Goal: Task Accomplishment & Management: Manage account settings

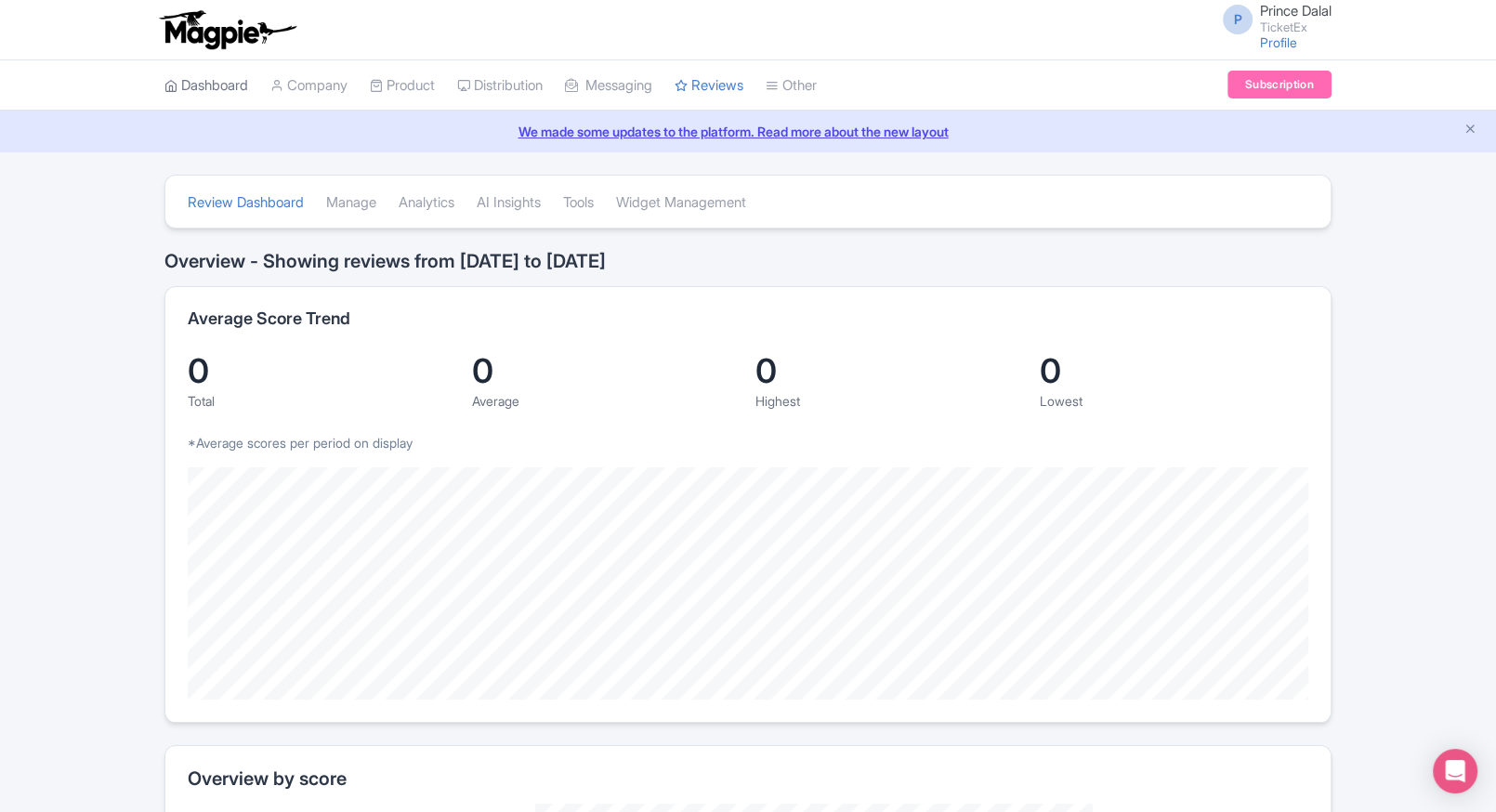
click at [192, 84] on link "Dashboard" at bounding box center [207, 86] width 84 height 51
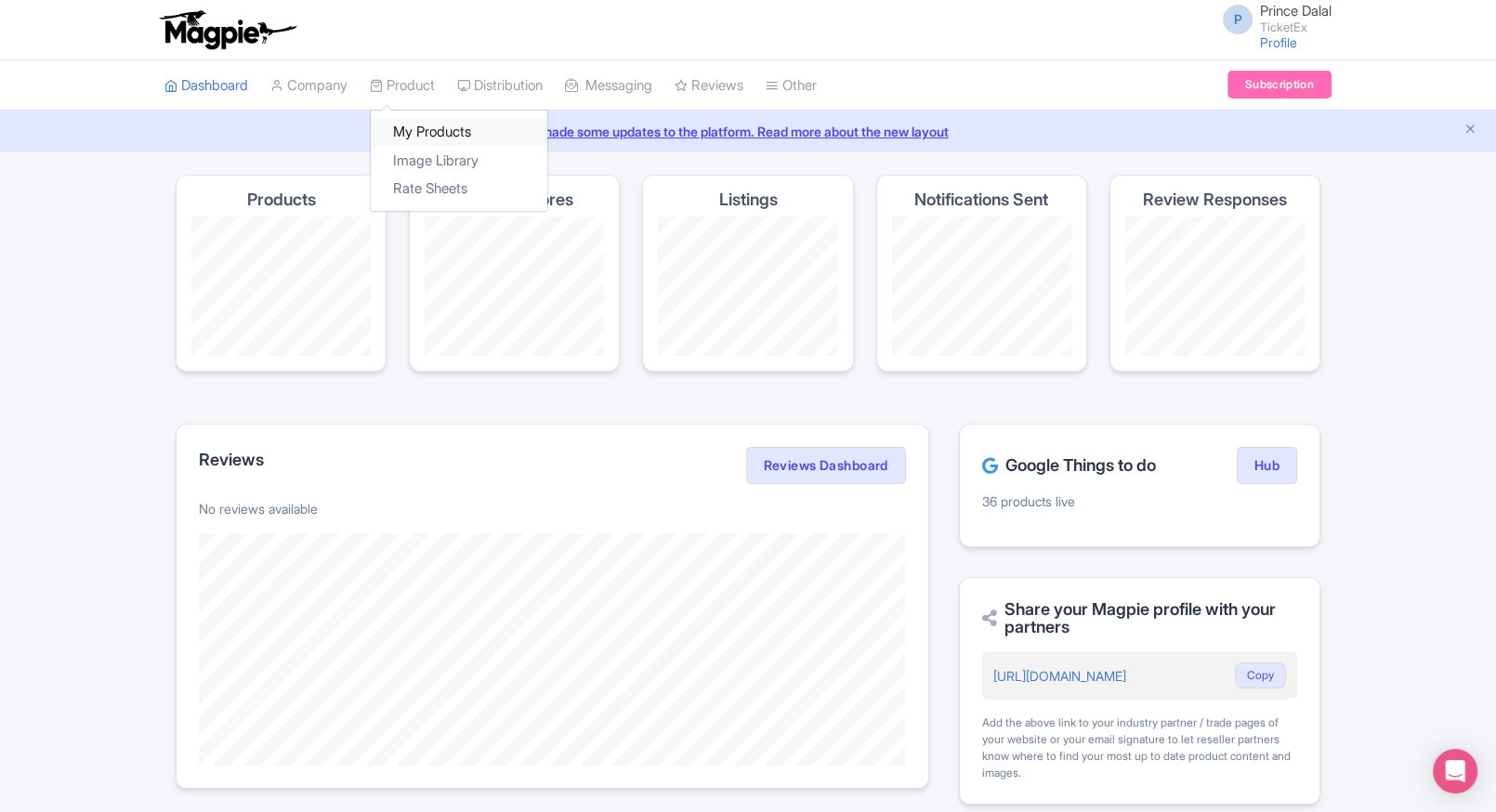
click at [416, 119] on link "My Products" at bounding box center [458, 132] width 176 height 29
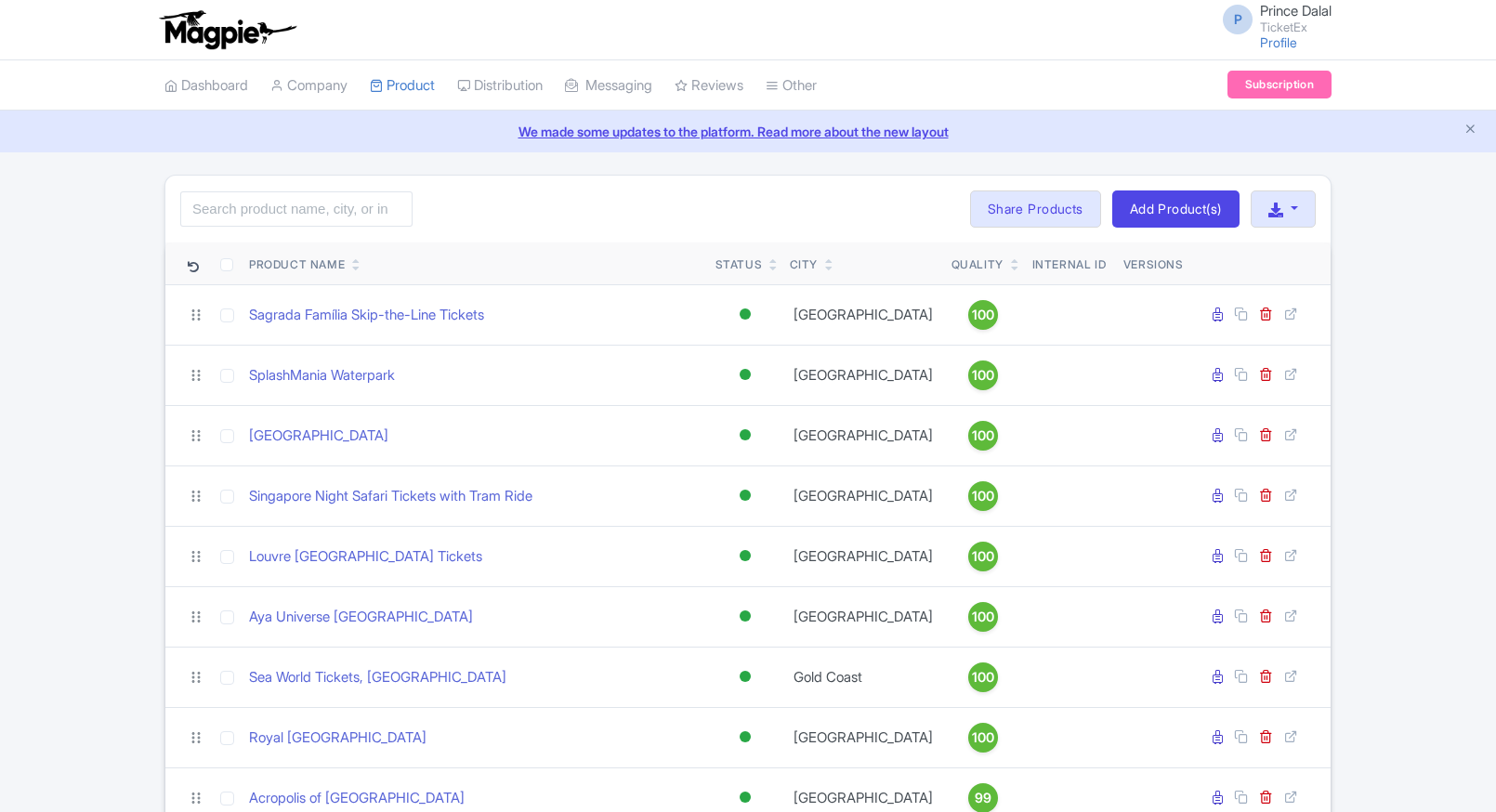
click at [0, 0] on link "Product Listings" at bounding box center [0, 0] width 0 height 0
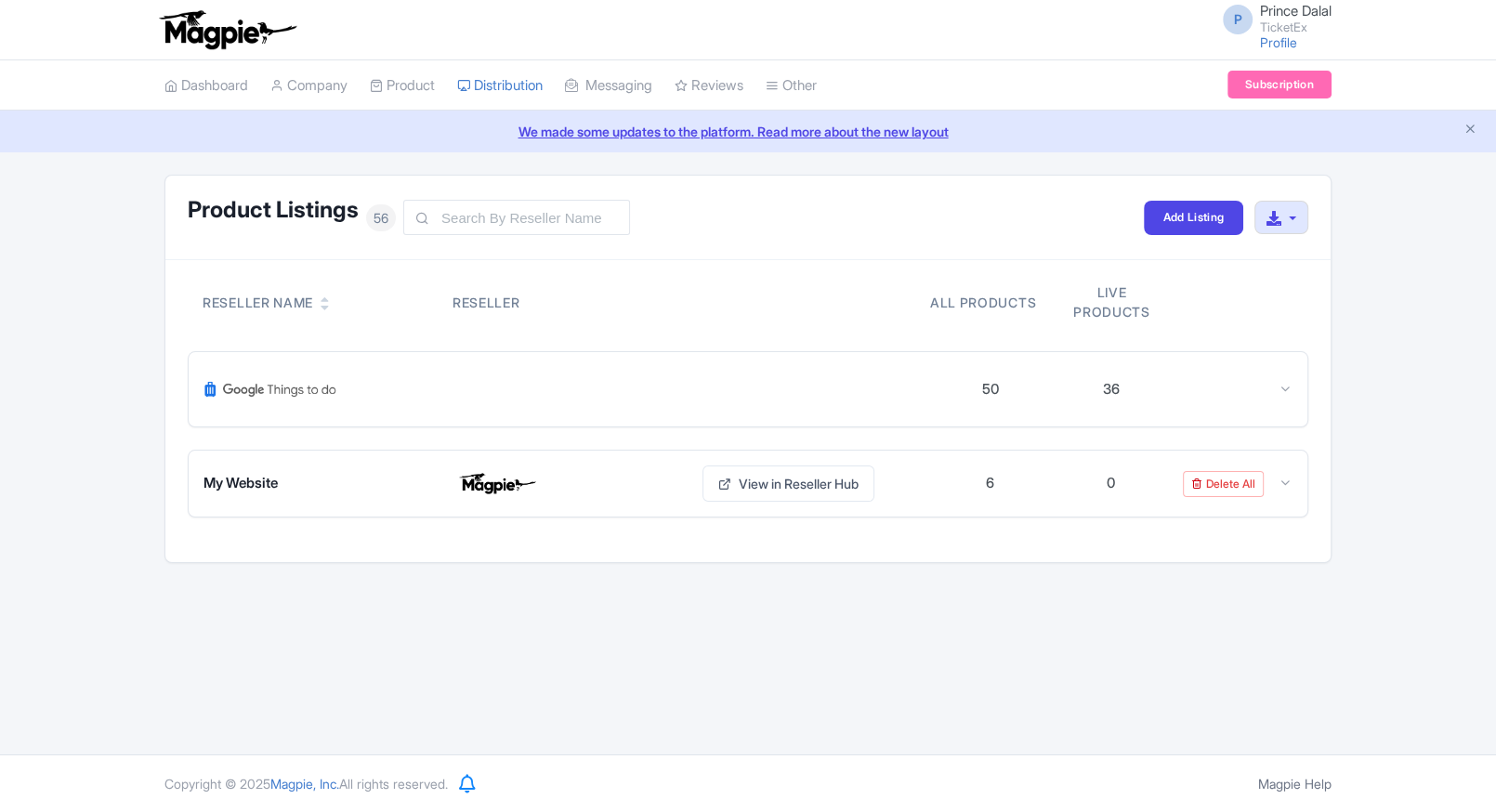
click at [310, 363] on div "50 36" at bounding box center [747, 389] width 1119 height 74
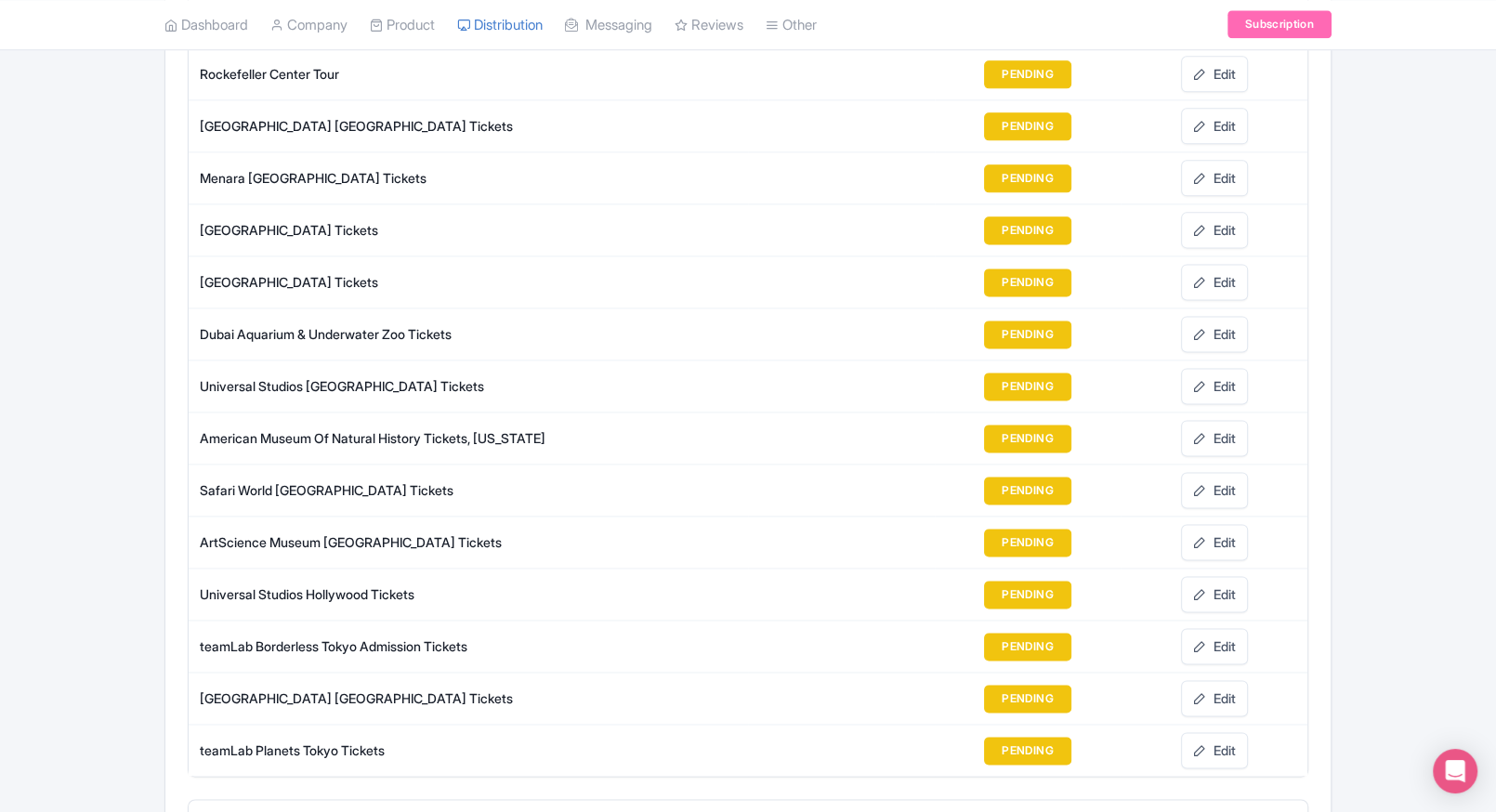
scroll to position [2310, 0]
